Goal: Transaction & Acquisition: Purchase product/service

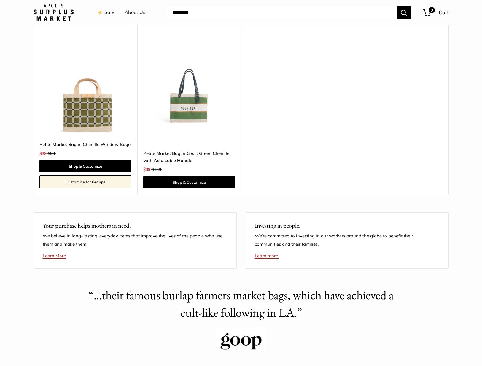
scroll to position [1121, 0]
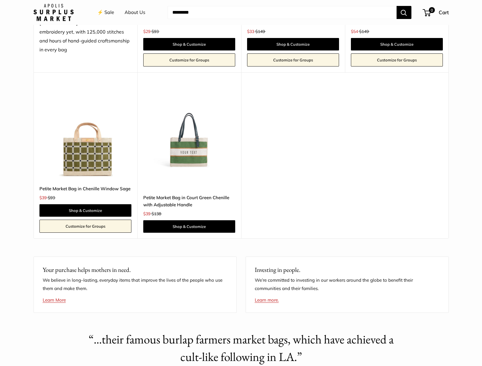
click at [0, 0] on img at bounding box center [0, 0] width 0 height 0
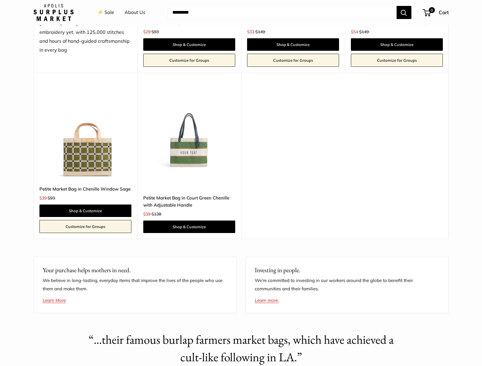
scroll to position [1012, 0]
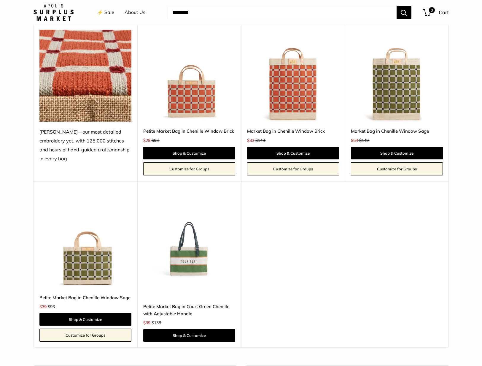
click at [0, 0] on img at bounding box center [0, 0] width 0 height 0
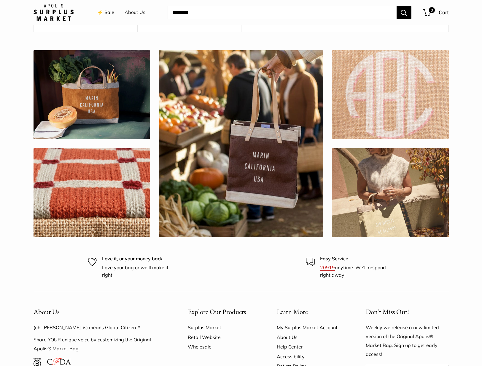
scroll to position [1622, 0]
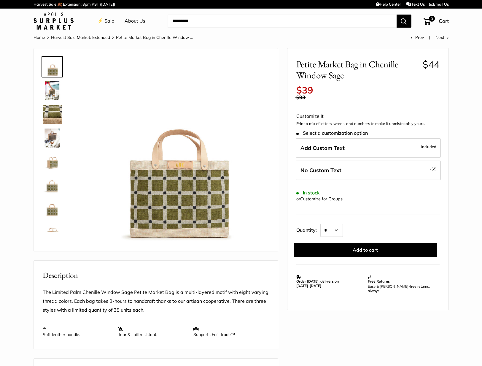
click at [48, 104] on link at bounding box center [52, 114] width 21 height 21
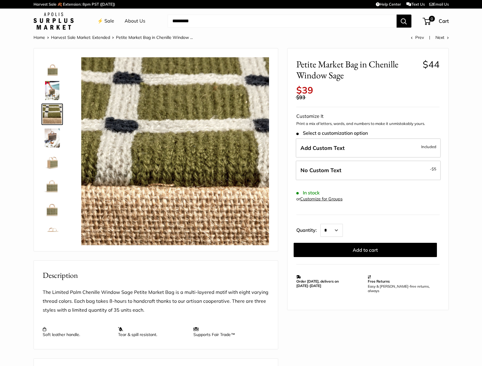
click at [54, 143] on img at bounding box center [52, 138] width 19 height 19
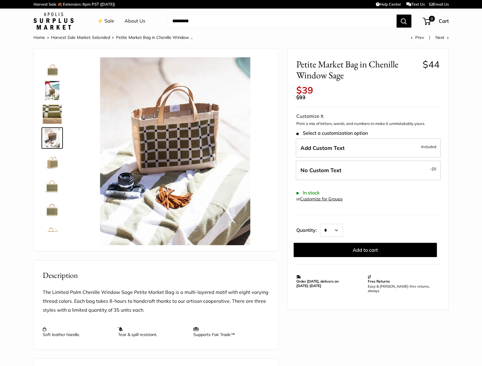
click at [50, 178] on img at bounding box center [52, 185] width 19 height 19
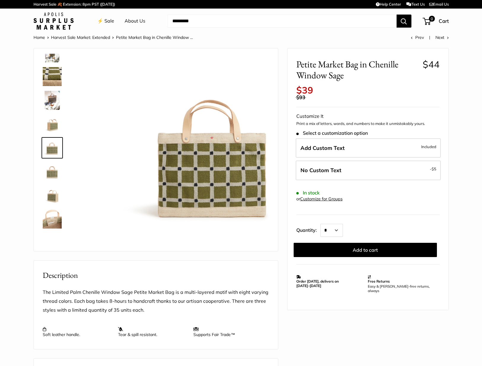
scroll to position [38, 0]
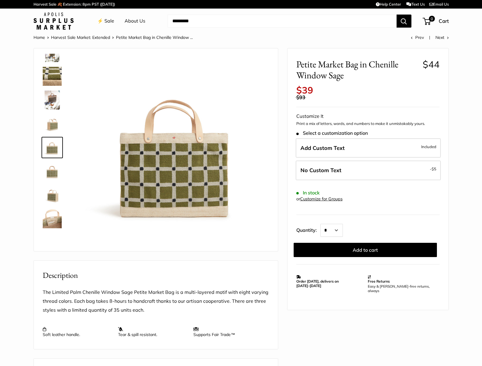
click at [53, 218] on img at bounding box center [52, 218] width 19 height 19
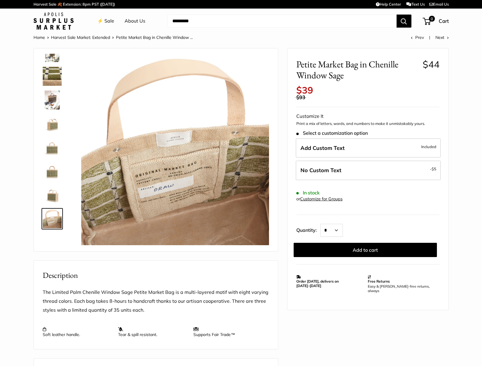
click at [48, 192] on img at bounding box center [52, 195] width 19 height 19
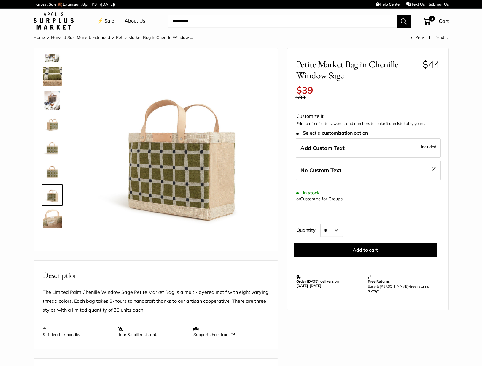
click at [59, 99] on img at bounding box center [52, 100] width 19 height 19
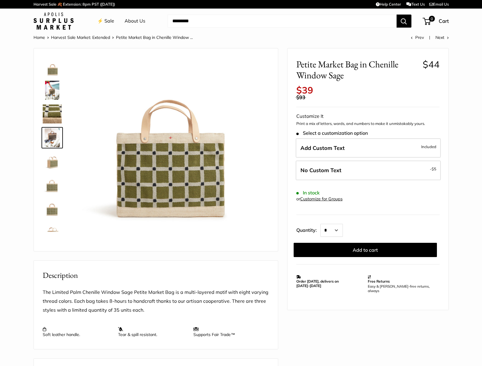
scroll to position [0, 0]
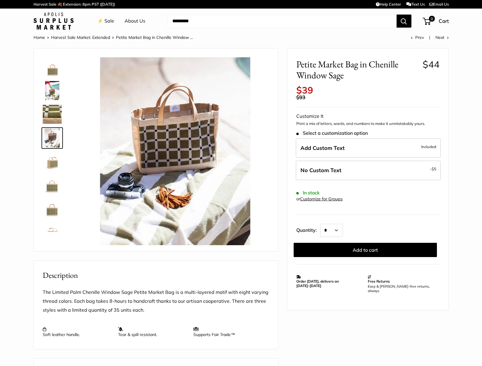
click at [49, 66] on img at bounding box center [52, 66] width 19 height 19
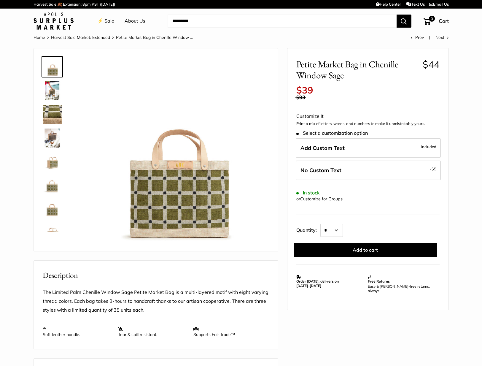
click at [192, 166] on img at bounding box center [175, 151] width 188 height 188
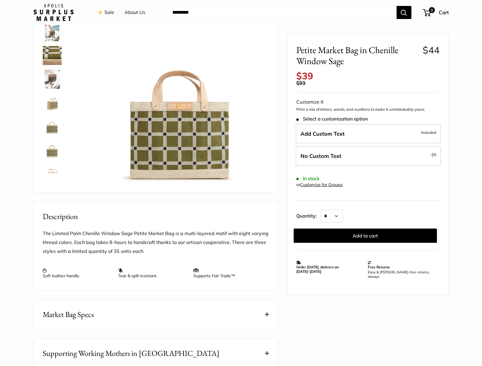
click at [171, 104] on img at bounding box center [175, 93] width 188 height 188
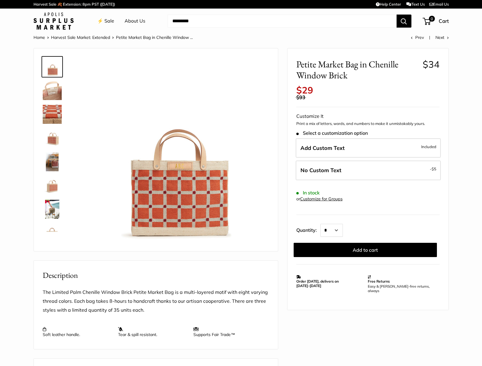
click at [56, 94] on img at bounding box center [52, 90] width 19 height 19
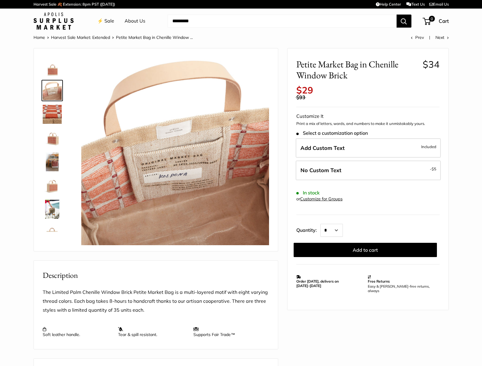
click at [56, 117] on img at bounding box center [52, 114] width 19 height 19
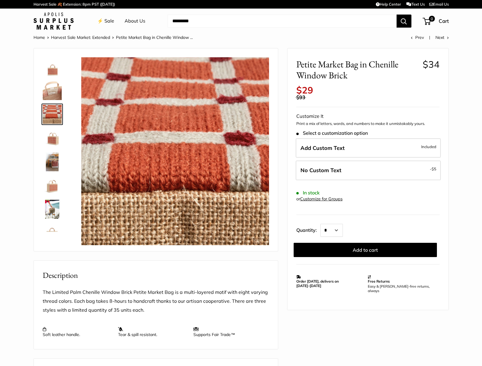
click at [57, 146] on img at bounding box center [52, 138] width 19 height 19
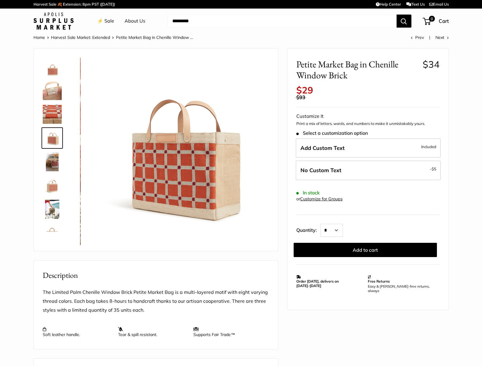
click at [57, 180] on img at bounding box center [52, 185] width 19 height 19
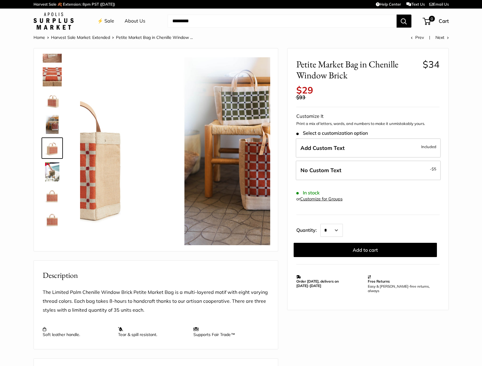
scroll to position [38, 0]
